Goal: Transaction & Acquisition: Purchase product/service

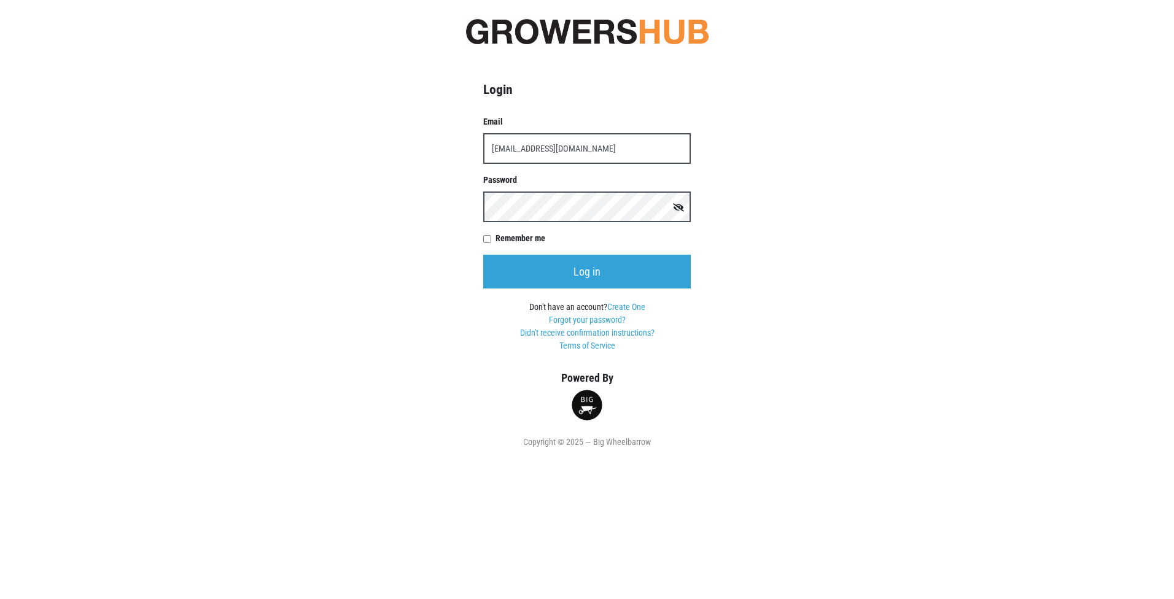
type input "[EMAIL_ADDRESS][DOMAIN_NAME]"
click at [488, 238] on input "Remember me" at bounding box center [487, 239] width 8 height 8
checkbox input "true"
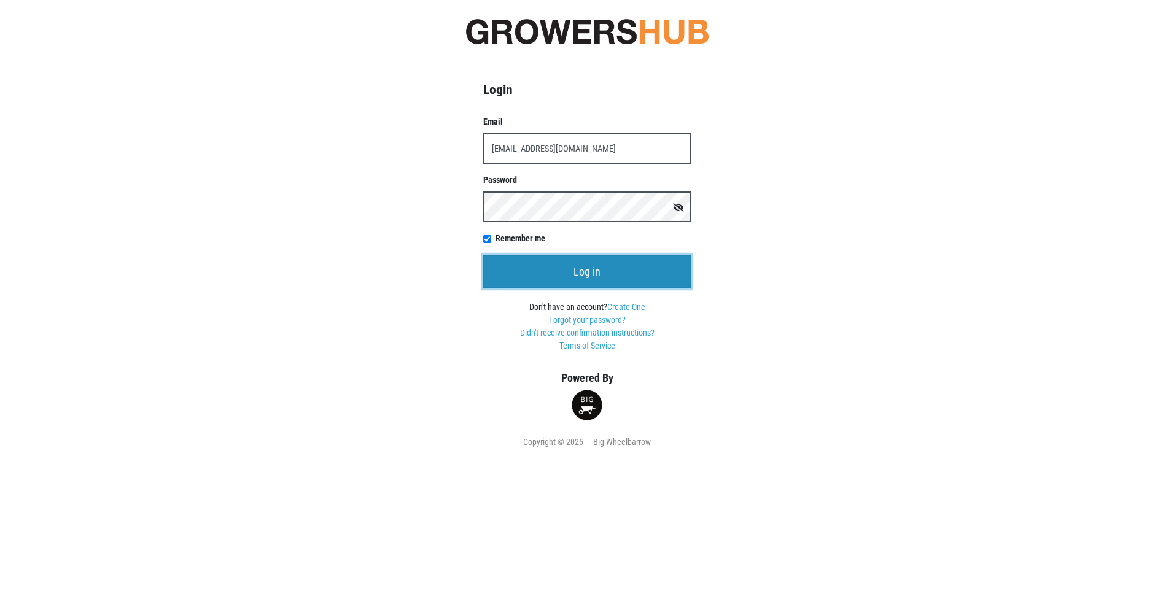
click at [586, 271] on input "Log in" at bounding box center [587, 272] width 208 height 34
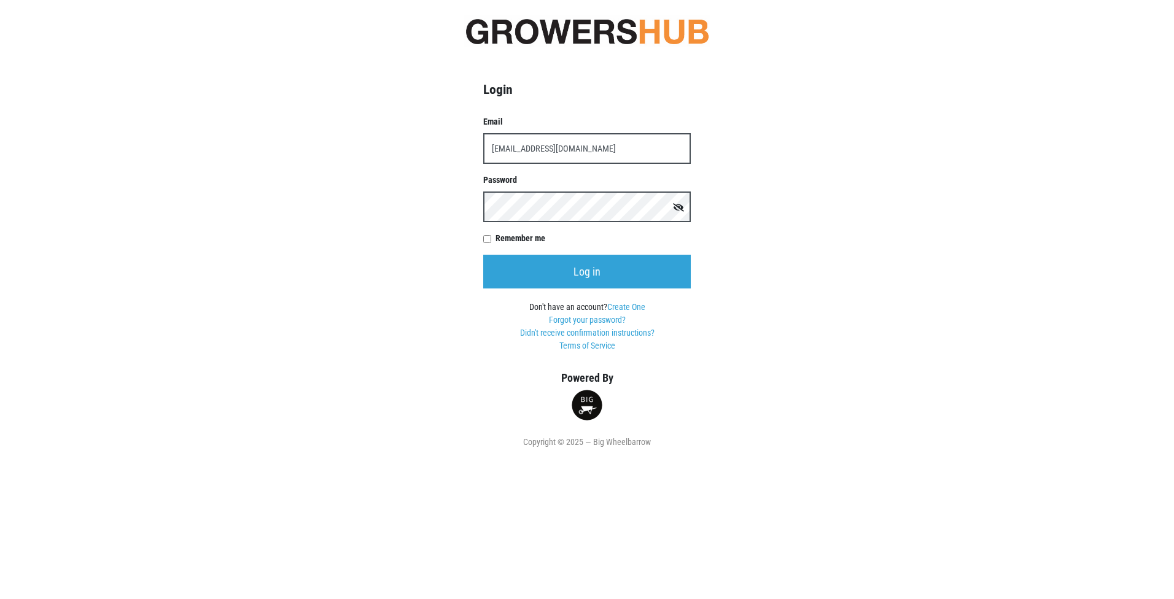
type input "[EMAIL_ADDRESS][DOMAIN_NAME]"
click at [485, 241] on input "Remember me" at bounding box center [487, 239] width 8 height 8
checkbox input "true"
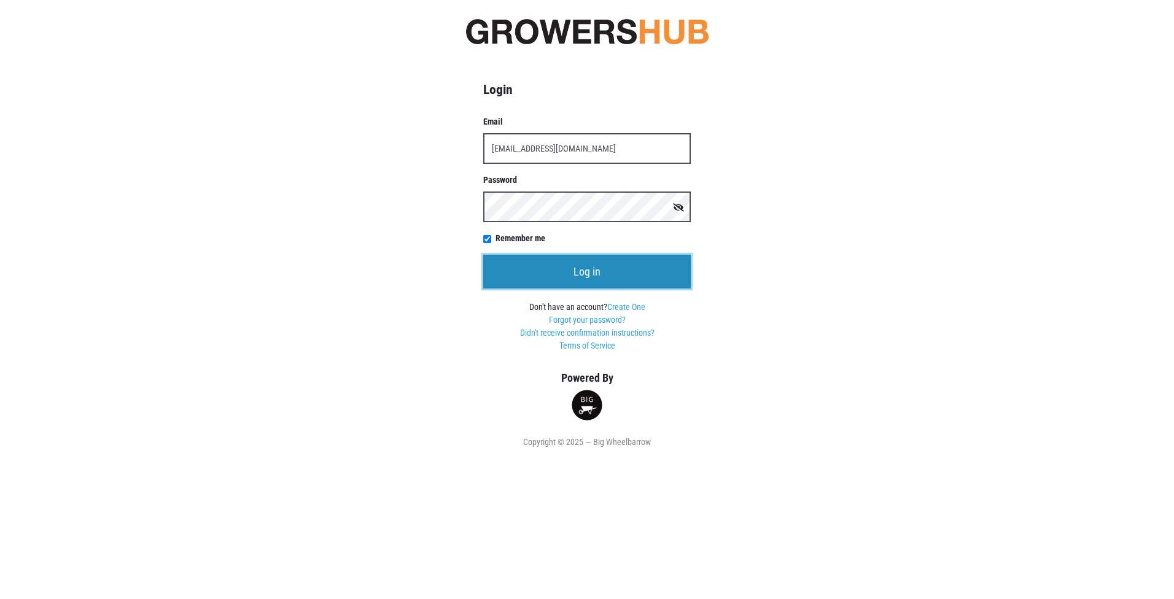
click at [561, 274] on input "Log in" at bounding box center [587, 272] width 208 height 34
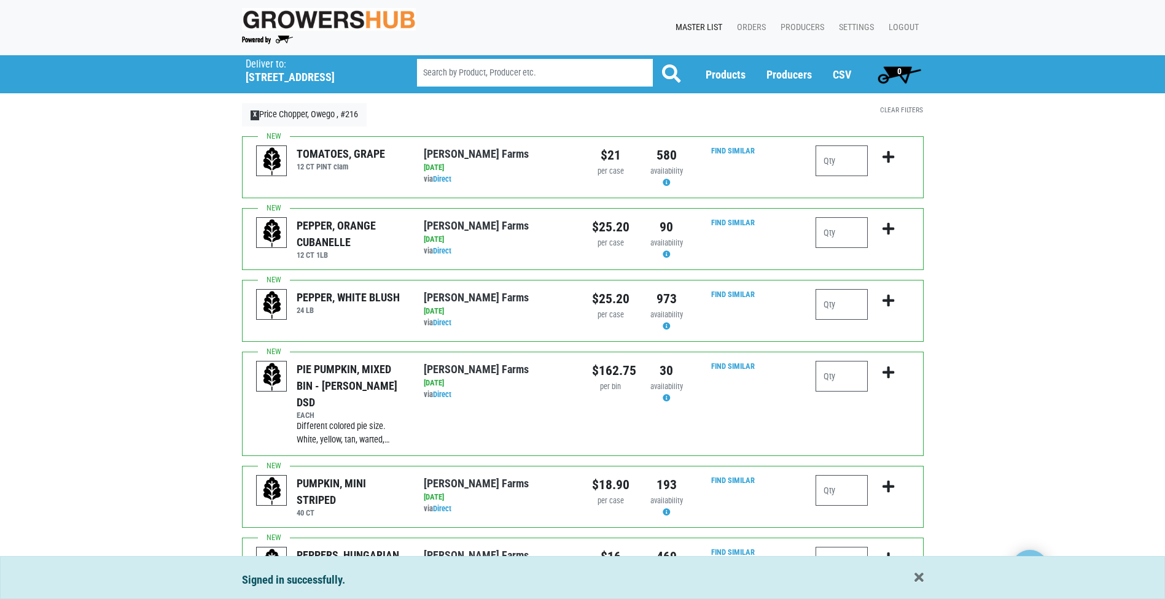
click at [708, 23] on link "Master List" at bounding box center [696, 27] width 61 height 23
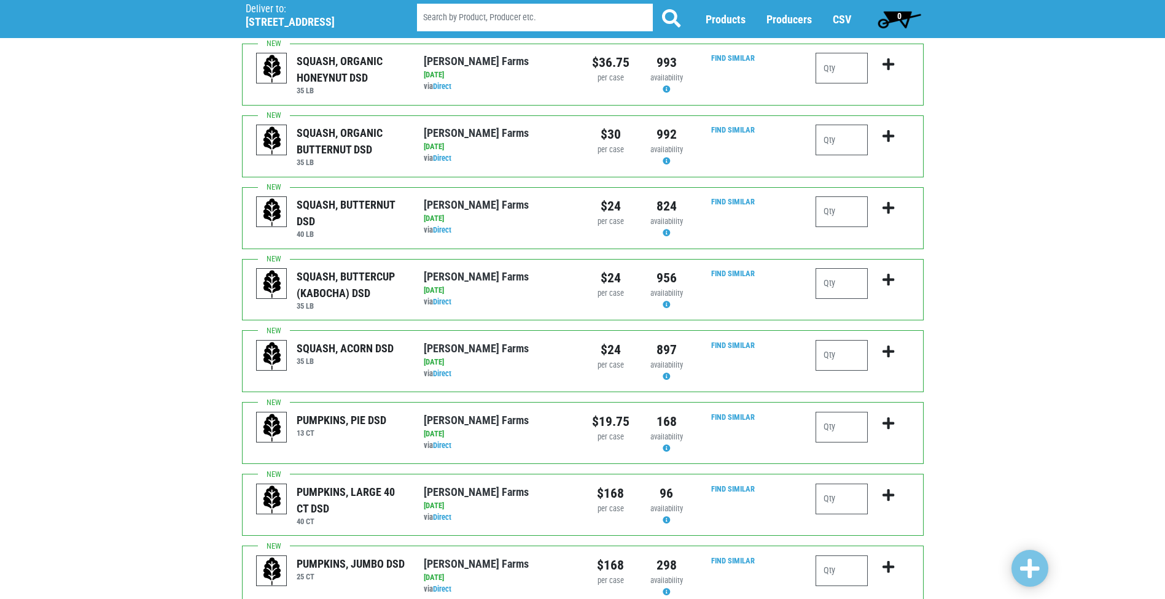
scroll to position [1067, 0]
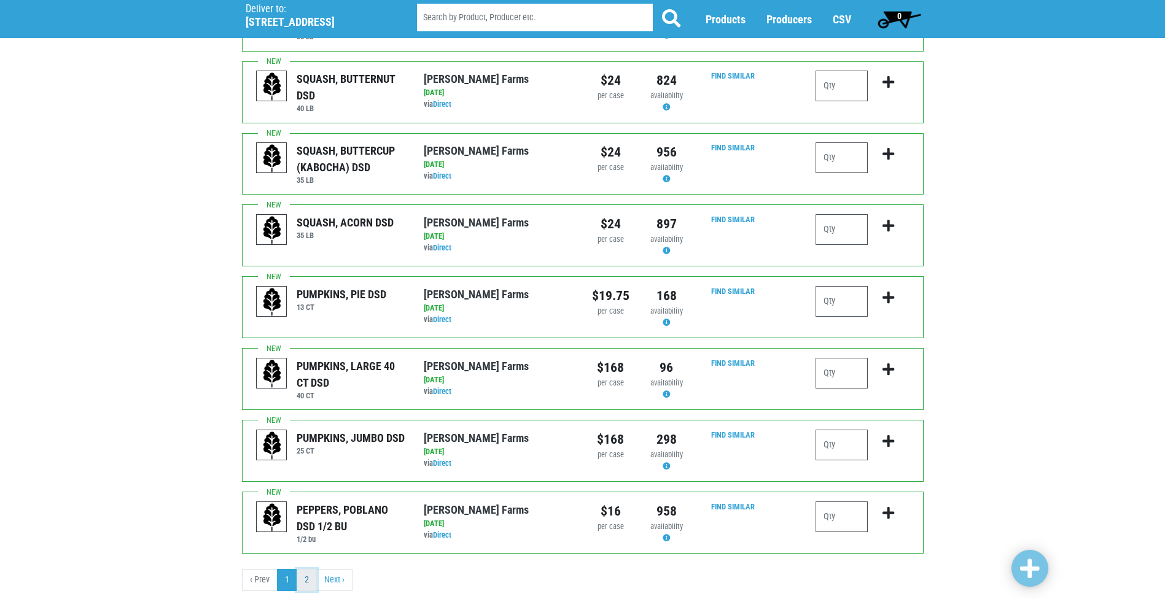
click at [306, 569] on link "2" at bounding box center [307, 580] width 20 height 22
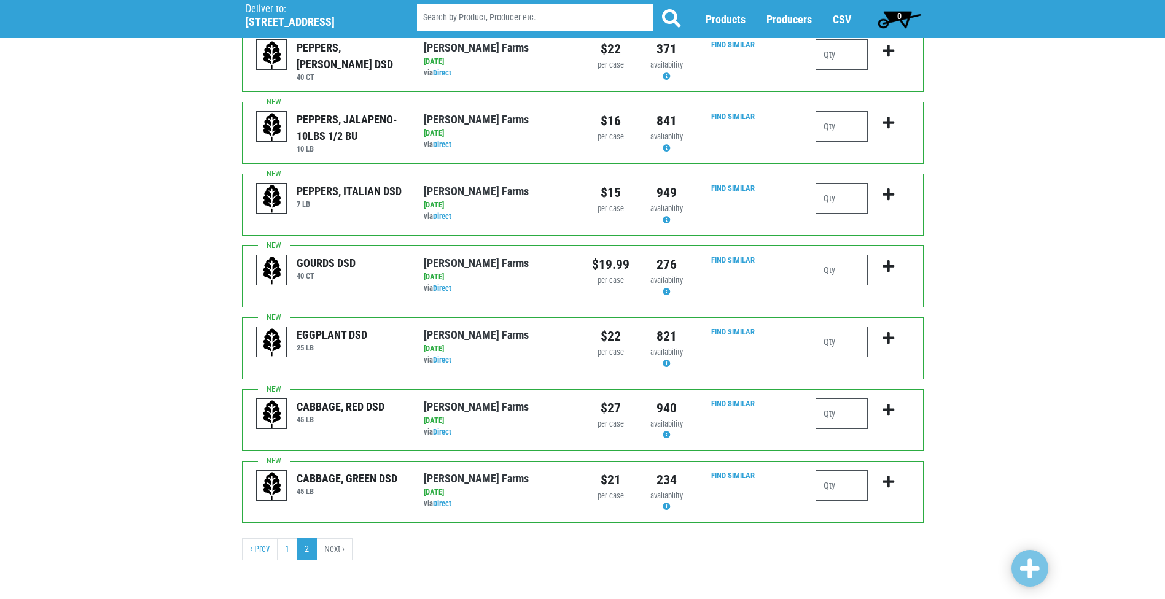
scroll to position [180, 0]
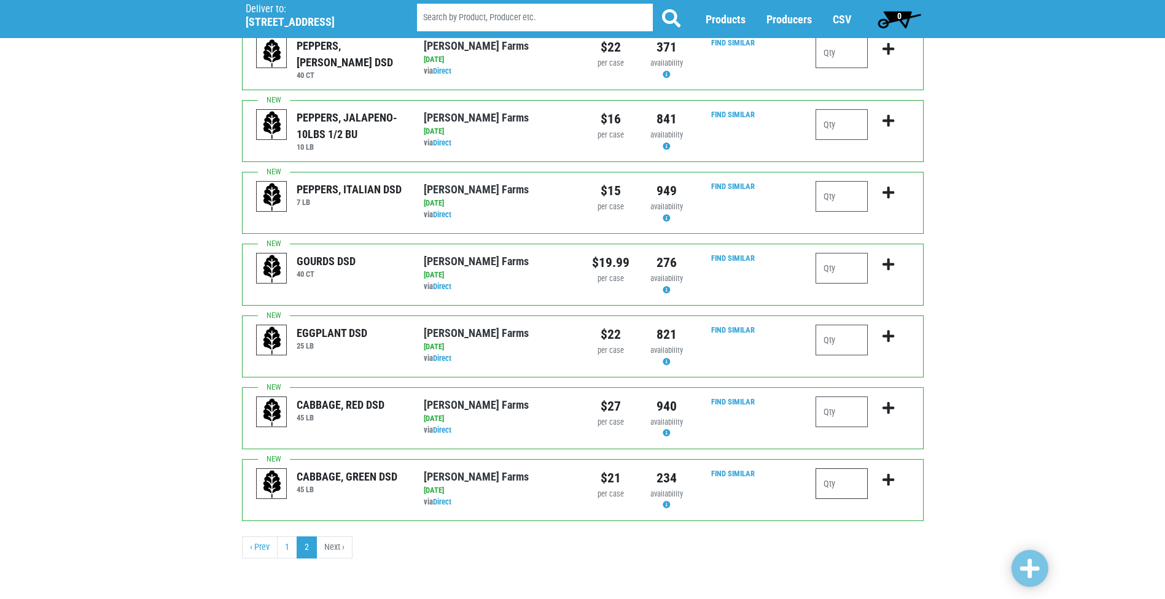
click at [847, 481] on input "number" at bounding box center [841, 483] width 52 height 31
type input "1"
click at [887, 475] on icon "submit" at bounding box center [888, 480] width 12 height 14
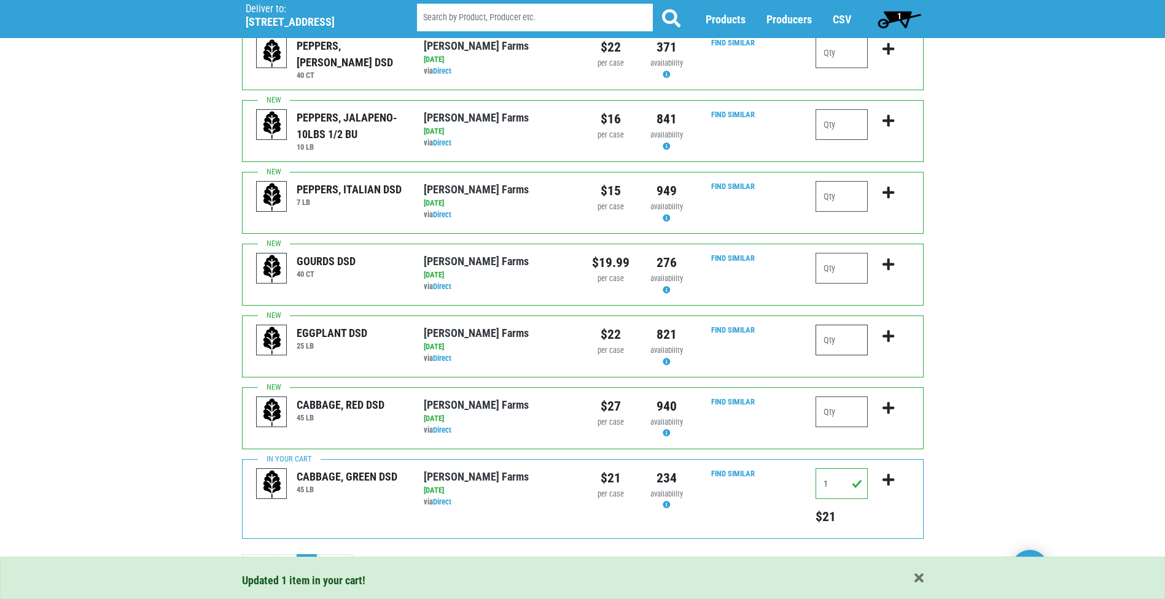
click at [847, 341] on input "number" at bounding box center [841, 340] width 52 height 31
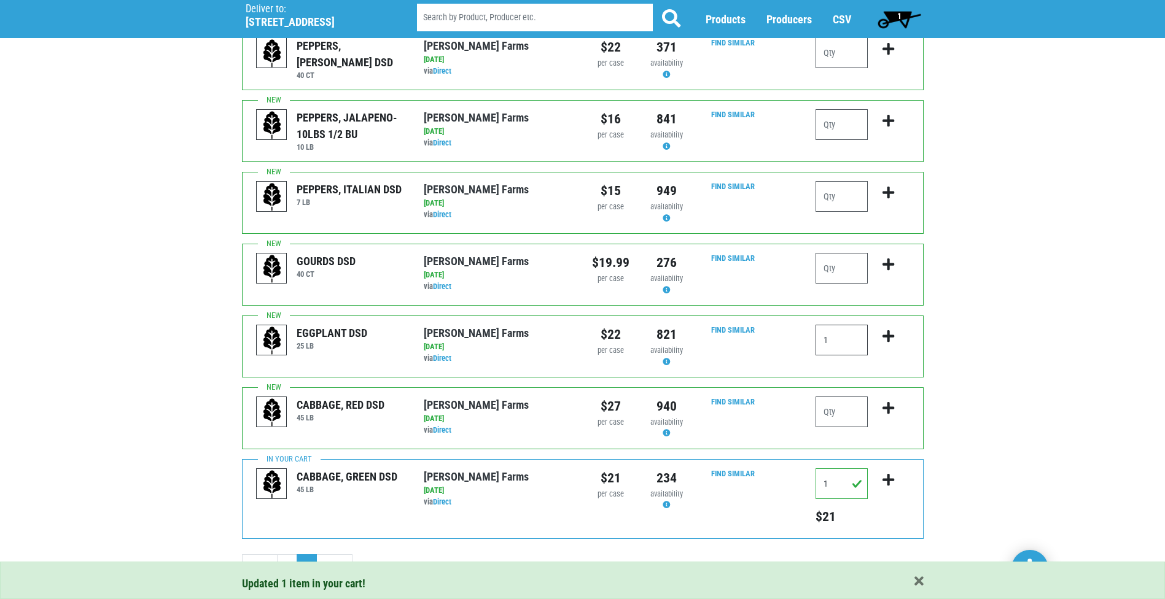
type input "1"
click at [892, 335] on icon "submit" at bounding box center [888, 337] width 12 height 14
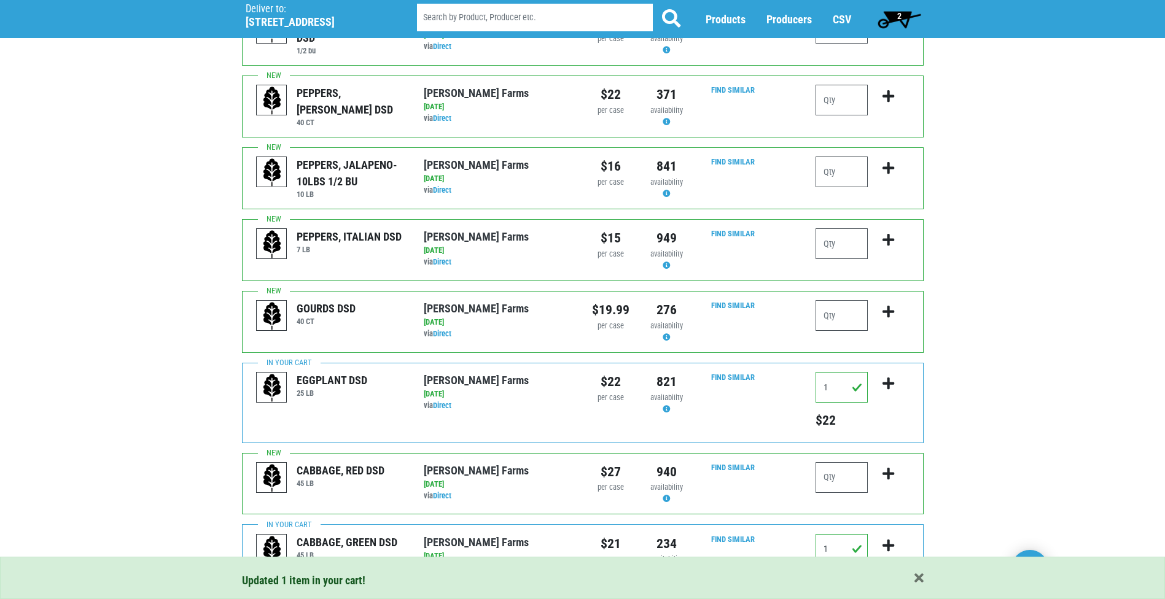
scroll to position [57, 0]
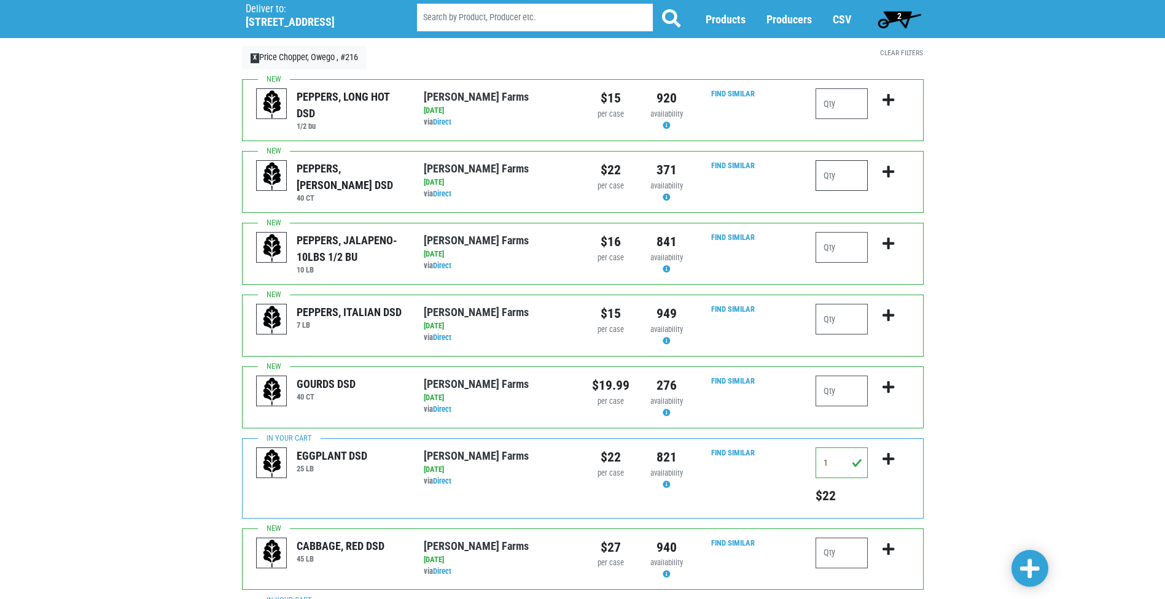
click at [841, 177] on input "number" at bounding box center [841, 175] width 52 height 31
type input "2"
click at [888, 169] on icon "submit" at bounding box center [888, 172] width 12 height 14
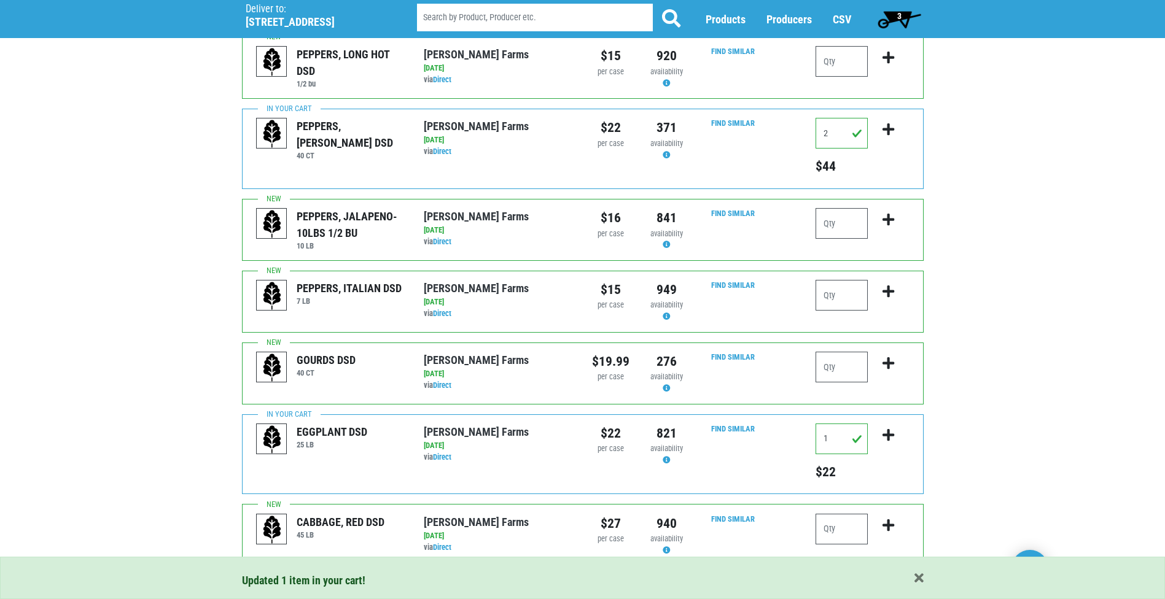
scroll to position [235, 0]
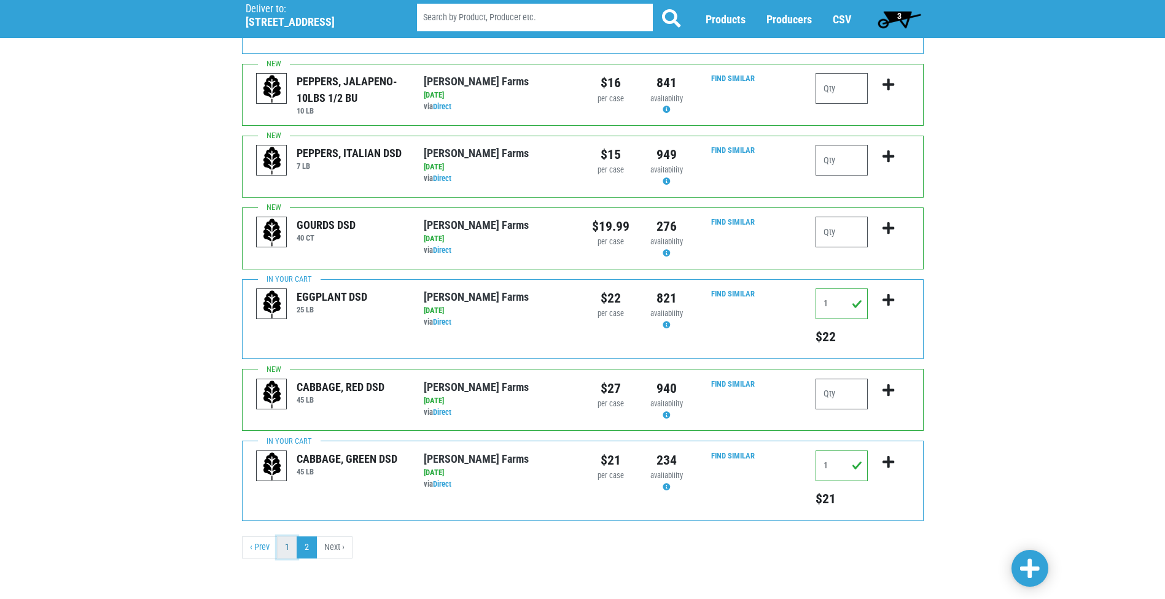
click at [285, 539] on link "1" at bounding box center [287, 548] width 20 height 22
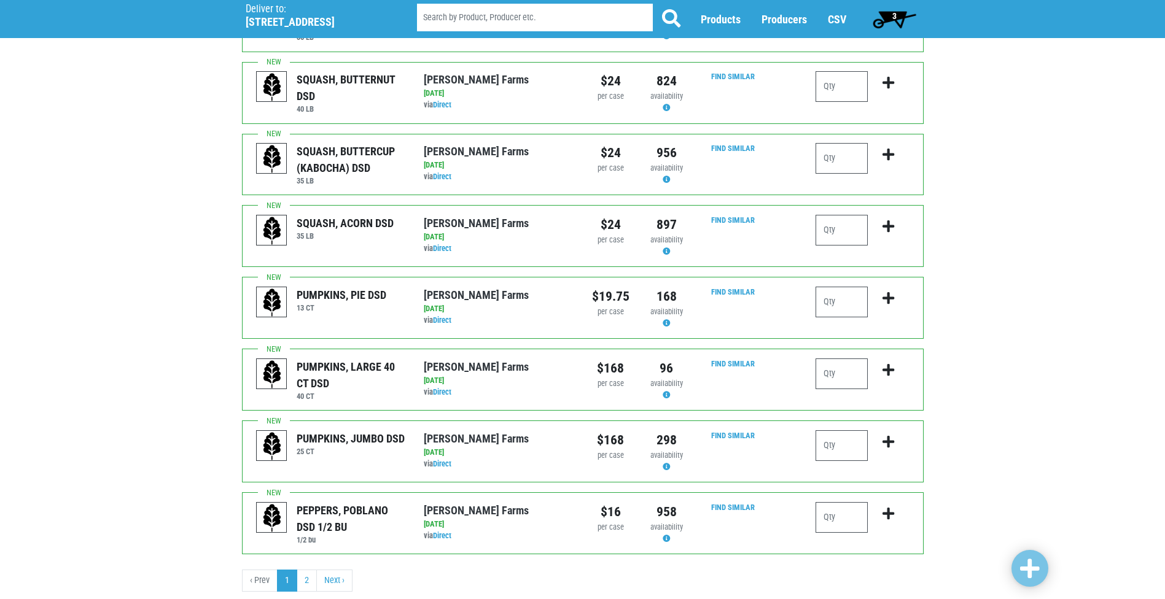
scroll to position [1067, 0]
click at [855, 502] on input "number" at bounding box center [841, 517] width 52 height 31
type input "1"
click at [884, 507] on icon "submit" at bounding box center [888, 514] width 12 height 14
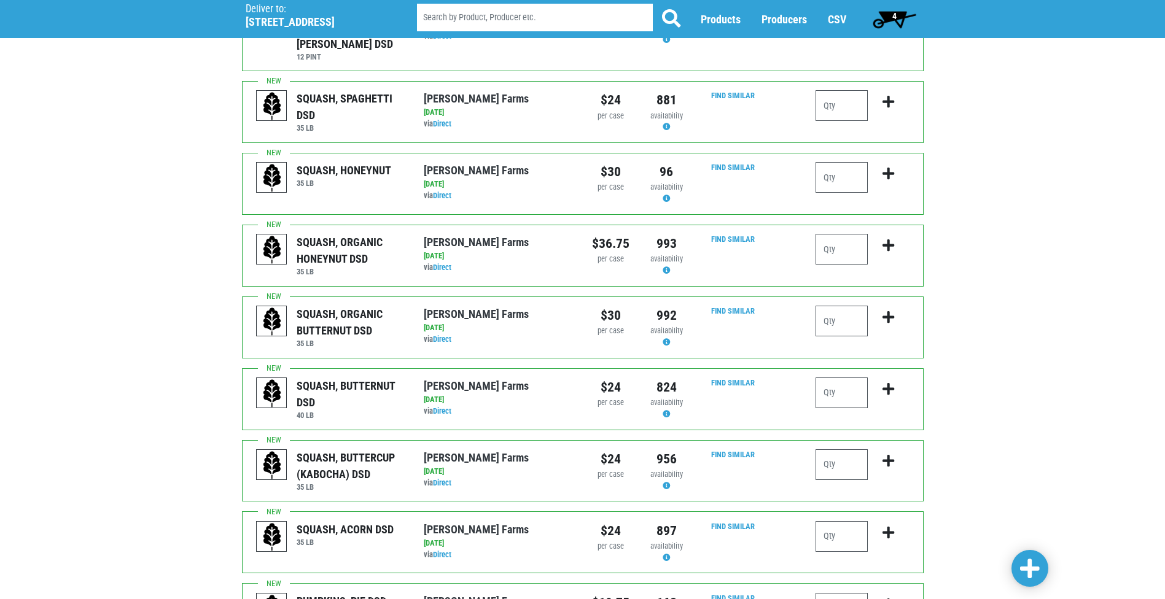
scroll to position [699, 0]
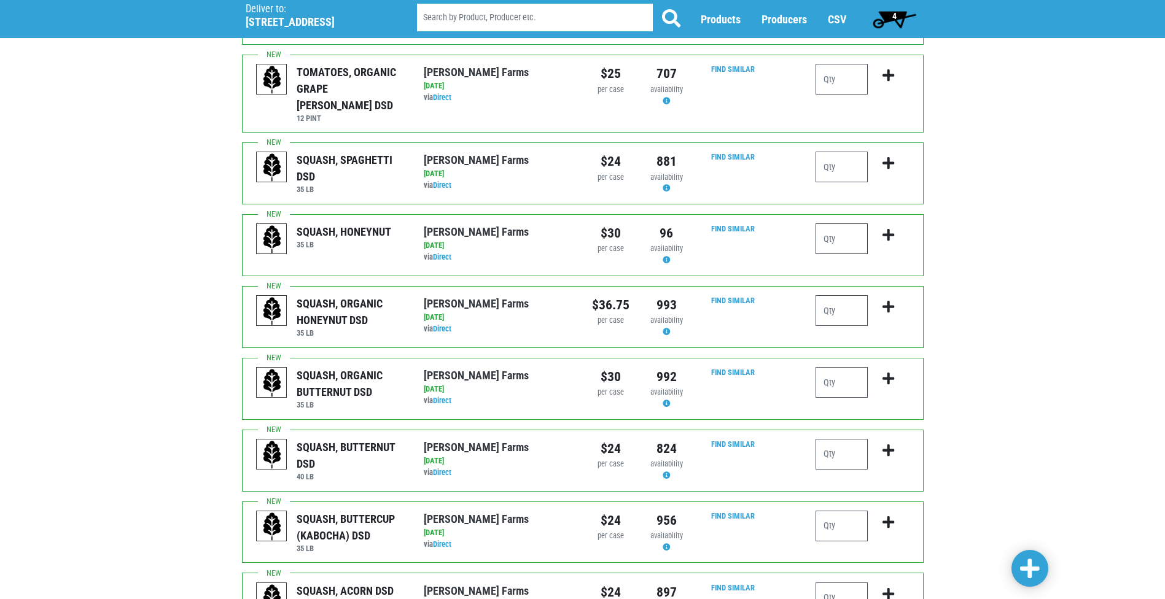
click at [837, 224] on input "number" at bounding box center [841, 239] width 52 height 31
type input "1"
click at [887, 228] on icon "submit" at bounding box center [888, 235] width 12 height 14
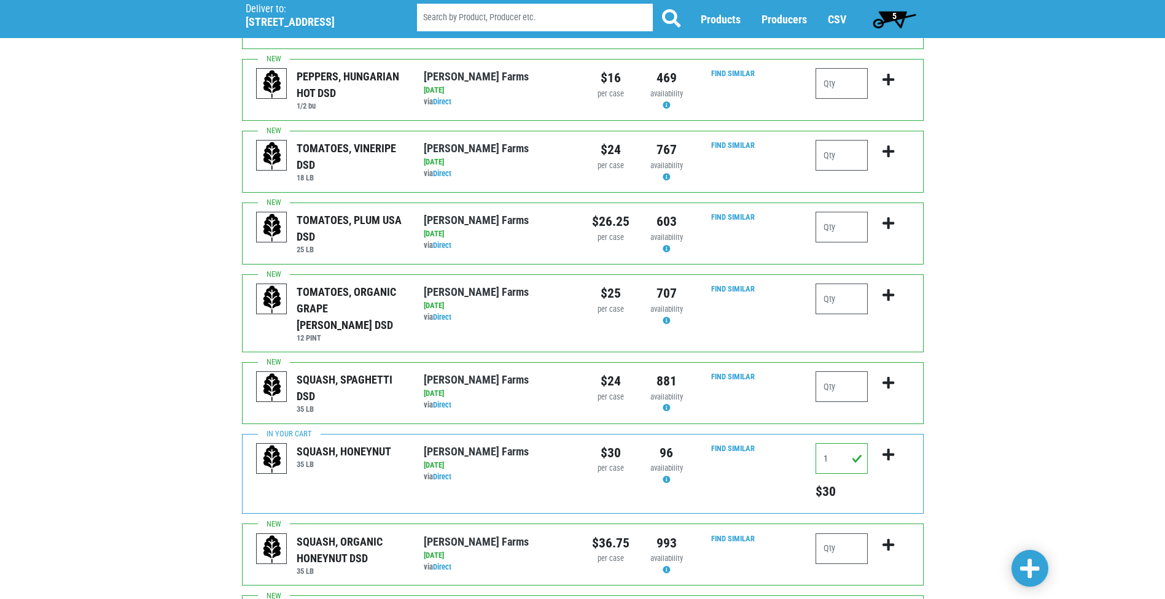
scroll to position [453, 0]
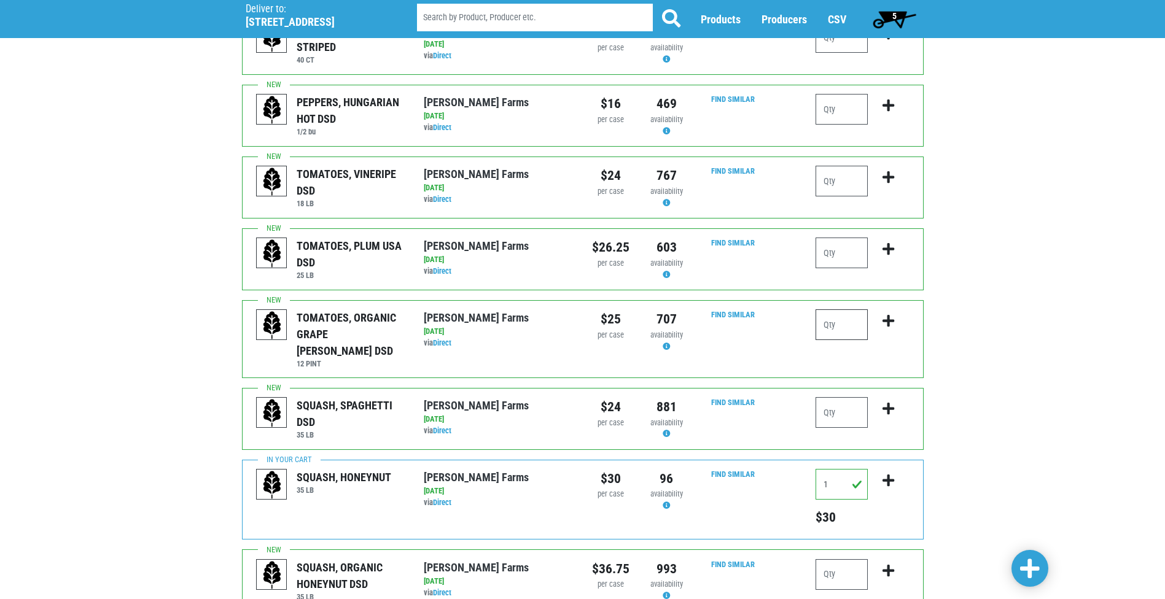
click at [845, 311] on input "number" at bounding box center [841, 324] width 52 height 31
type input "1"
click at [887, 314] on icon "submit" at bounding box center [888, 321] width 12 height 14
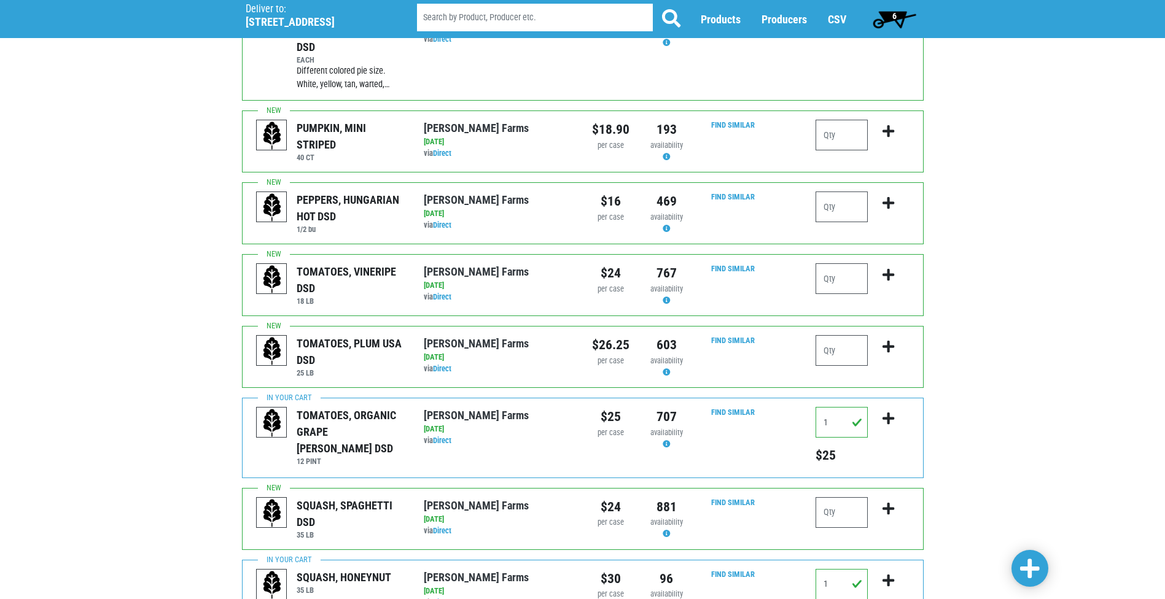
scroll to position [330, 0]
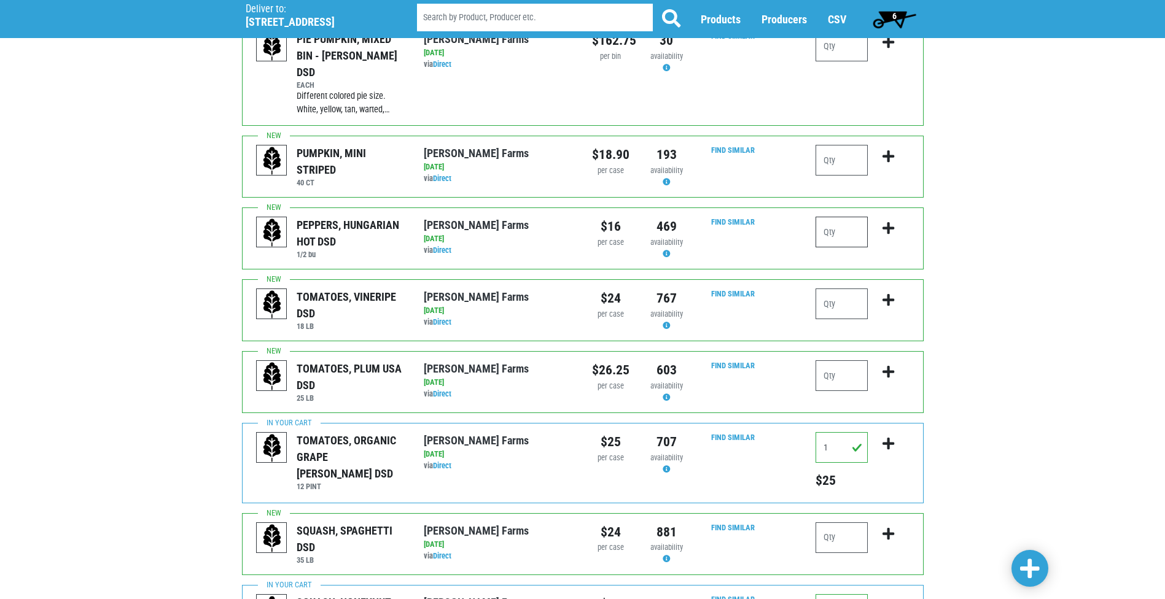
click at [841, 217] on input "number" at bounding box center [841, 232] width 52 height 31
type input "1"
click at [886, 222] on icon "submit" at bounding box center [888, 229] width 12 height 14
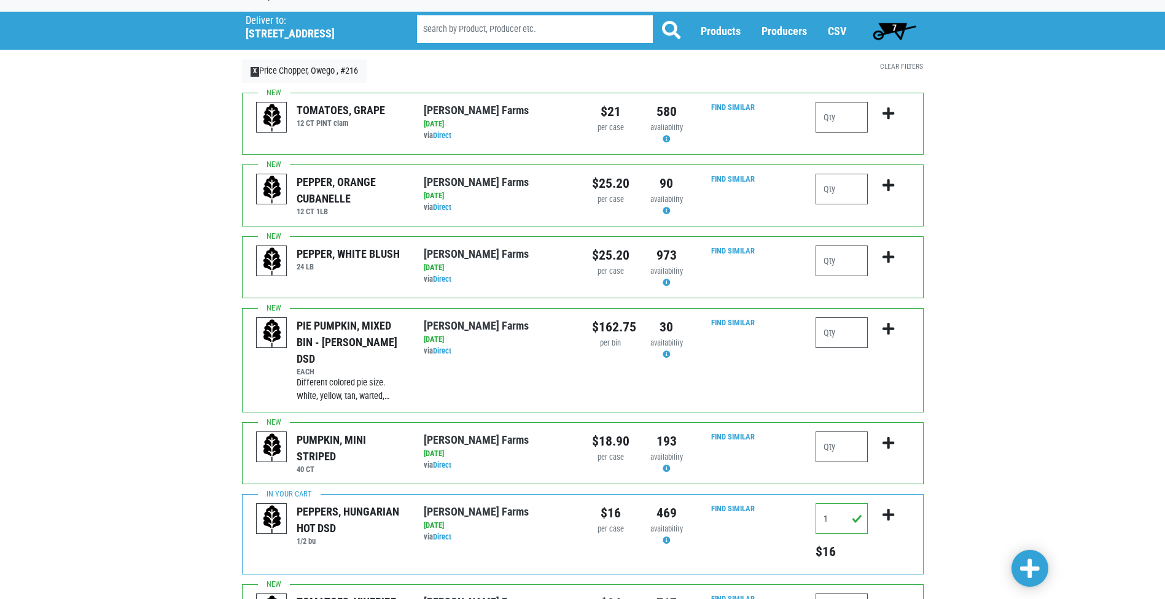
scroll to position [23, 0]
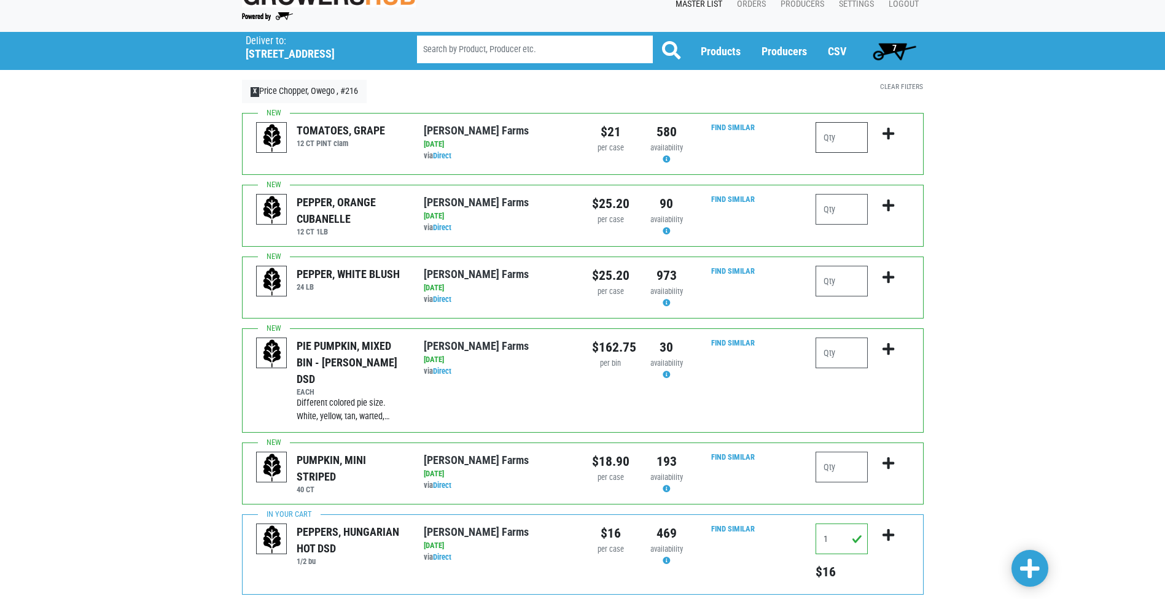
click at [850, 143] on input "number" at bounding box center [841, 137] width 52 height 31
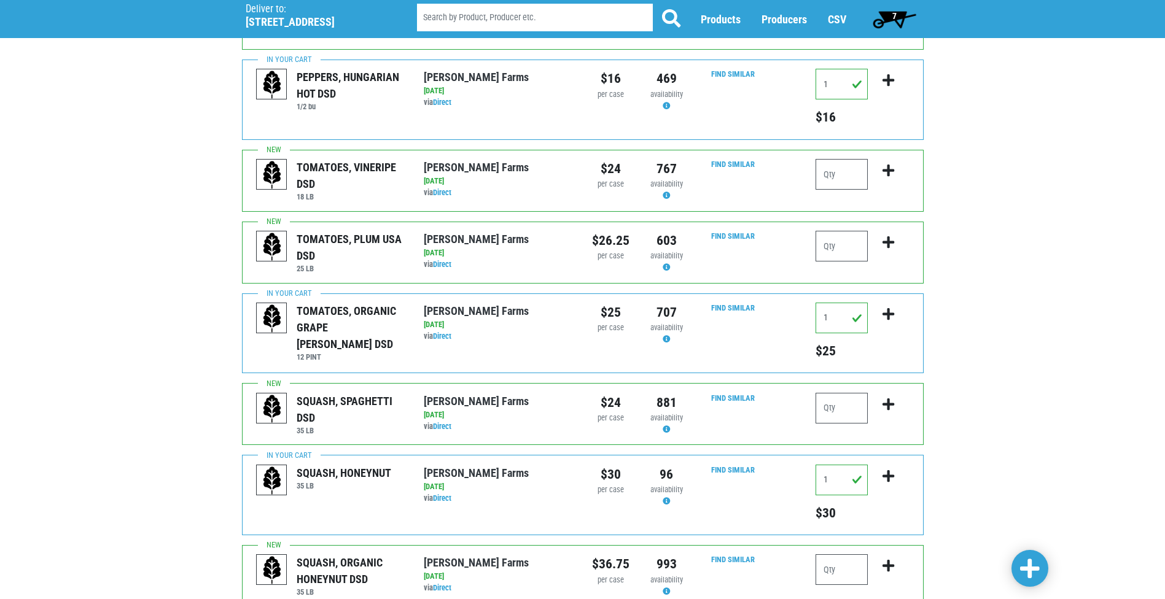
scroll to position [453, 0]
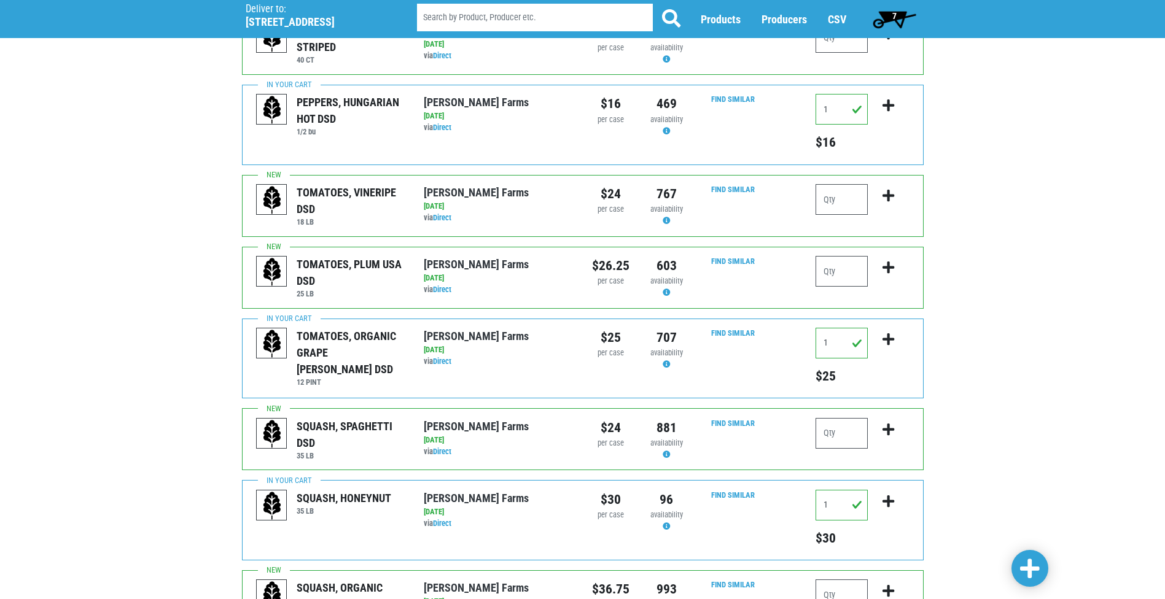
type input "2"
click at [844, 256] on input "number" at bounding box center [841, 271] width 52 height 31
type input "1"
click at [885, 261] on icon "submit" at bounding box center [888, 268] width 12 height 14
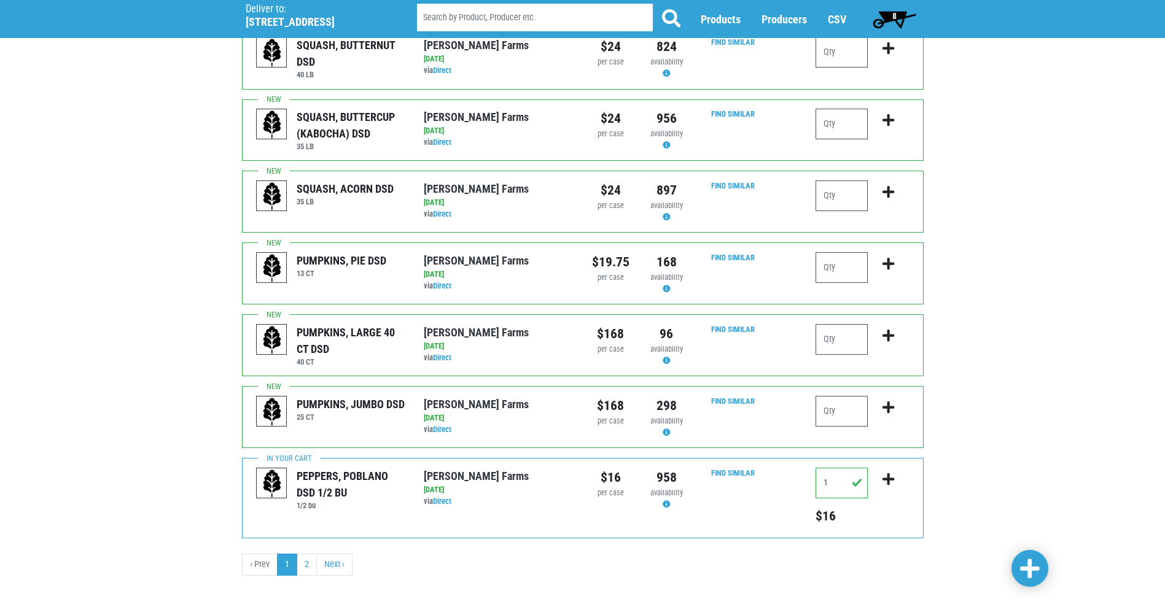
scroll to position [1159, 0]
click at [329, 553] on link "Next ›" at bounding box center [334, 564] width 36 height 22
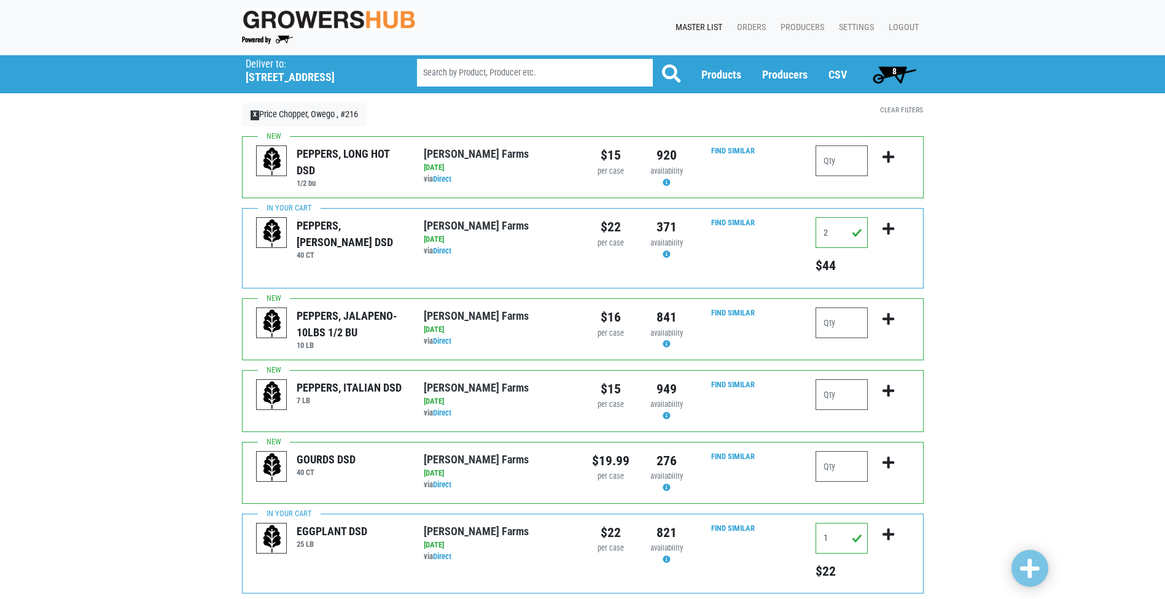
click at [889, 71] on span "8" at bounding box center [894, 74] width 55 height 25
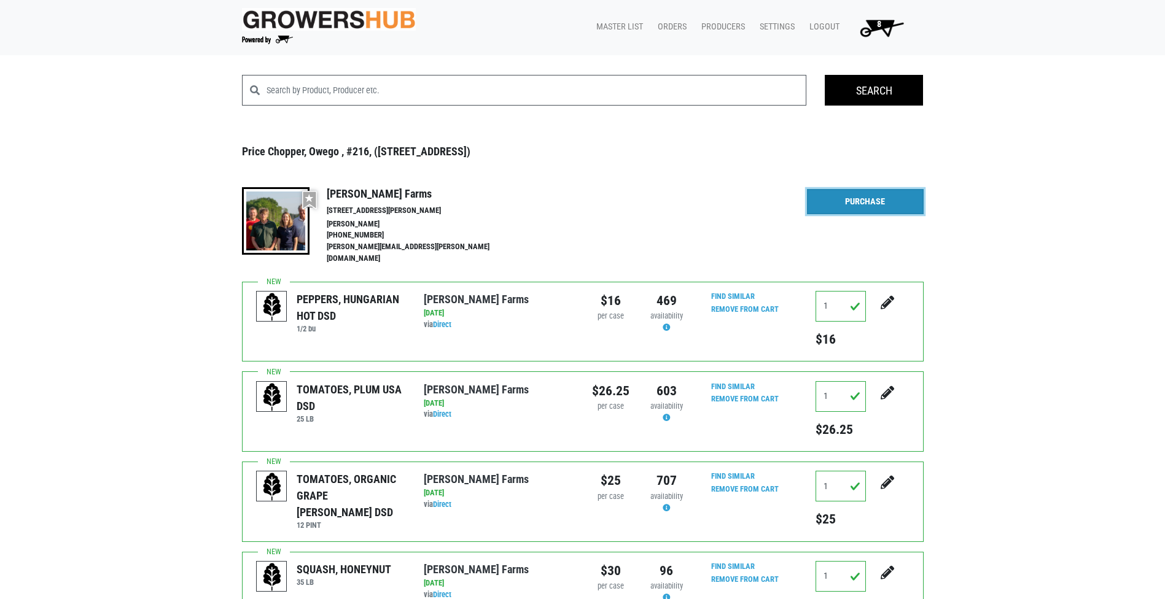
click at [870, 202] on link "Purchase" at bounding box center [865, 202] width 117 height 26
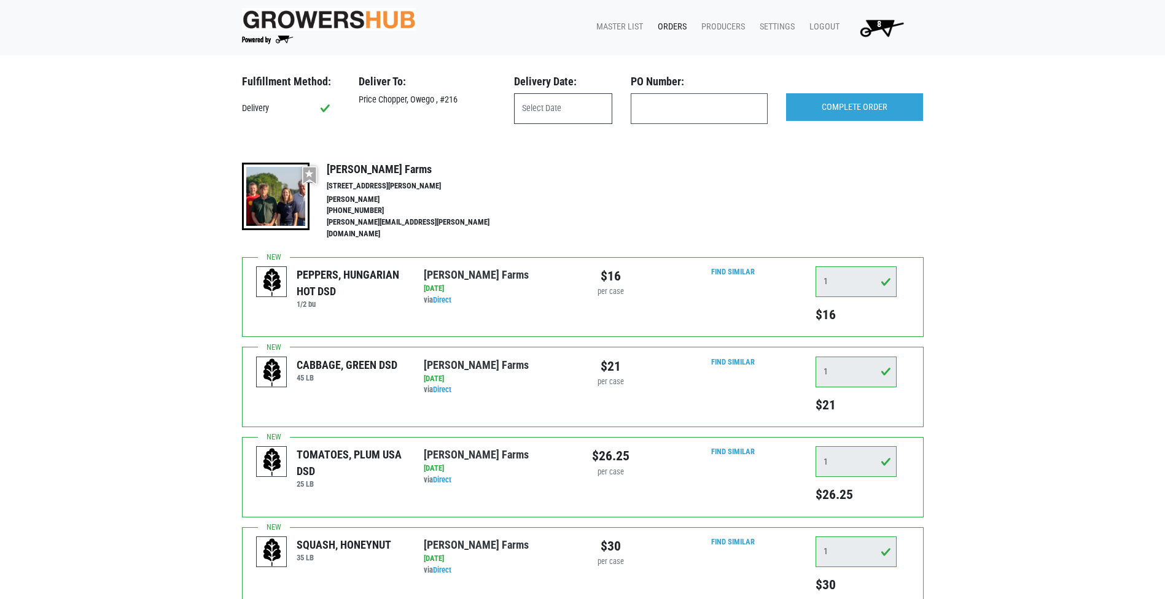
click at [574, 113] on input "text" at bounding box center [563, 108] width 98 height 31
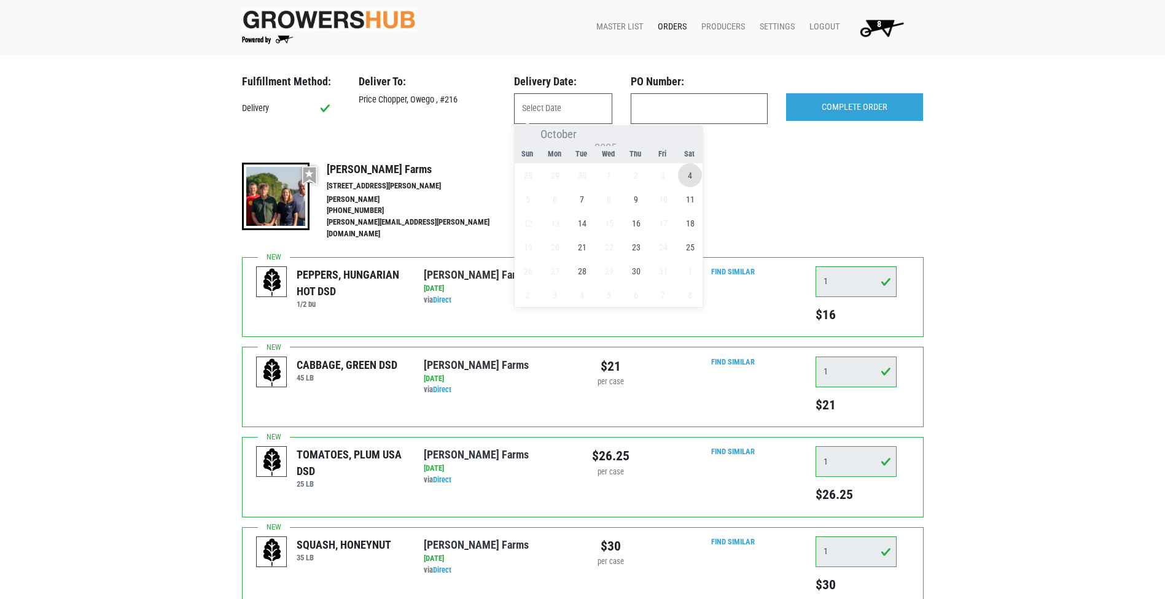
click at [686, 169] on span "4" at bounding box center [690, 175] width 24 height 24
type input "[DATE]"
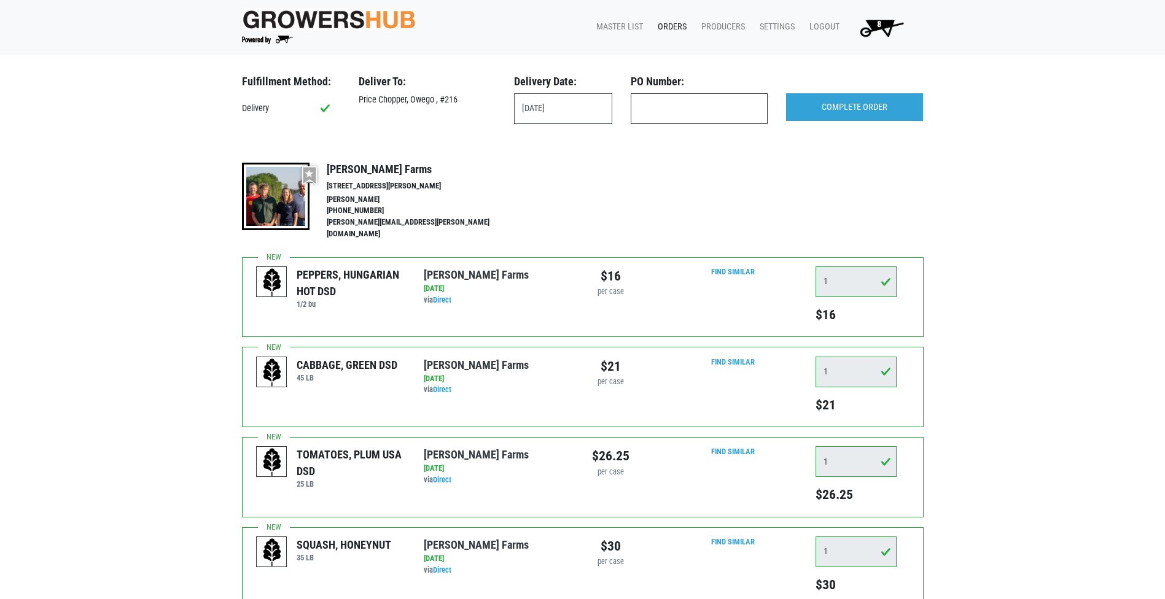
click at [684, 104] on input "text" at bounding box center [699, 108] width 137 height 31
type input "produce"
click at [859, 99] on input "COMPLETE ORDER" at bounding box center [854, 107] width 137 height 28
